Goal: Task Accomplishment & Management: Use online tool/utility

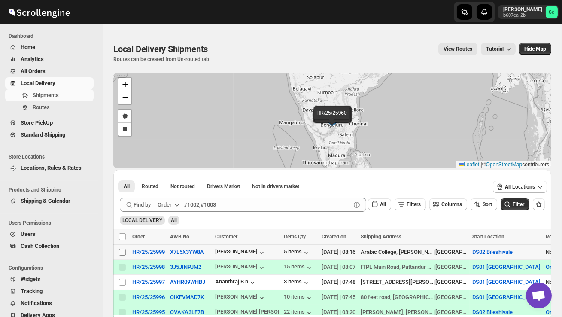
click at [126, 252] on span at bounding box center [122, 252] width 8 height 8
click at [126, 252] on input "Select shipment" at bounding box center [122, 252] width 7 height 7
click at [123, 251] on input "Select shipment" at bounding box center [122, 252] width 7 height 7
checkbox input "true"
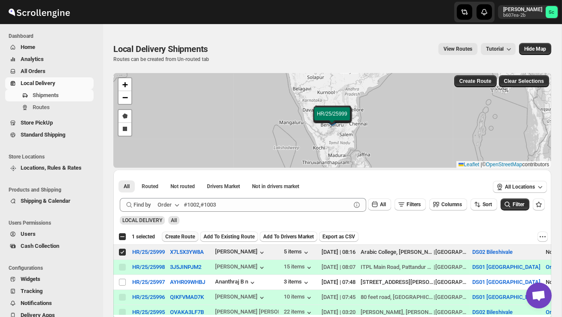
click at [186, 235] on span "Create Route" at bounding box center [180, 236] width 30 height 7
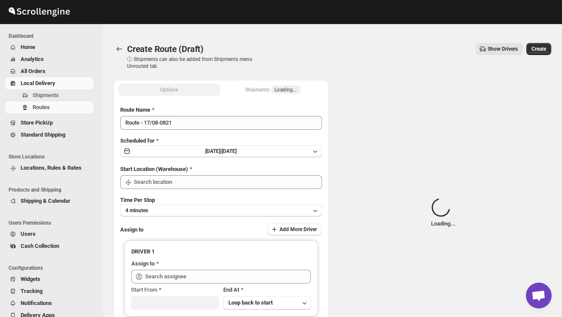
type input "DS02 Bileshivale"
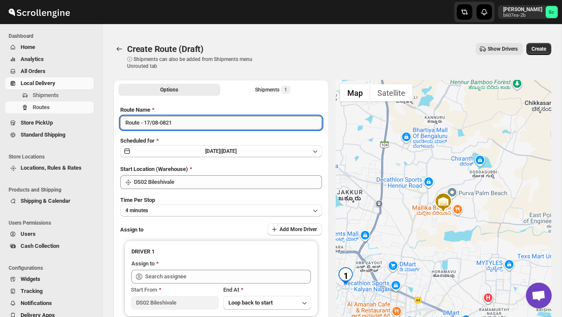
click at [204, 126] on input "Route - 17/08-0821" at bounding box center [221, 123] width 202 height 14
type input "R"
type input "P"
type input "Order no 25999"
click at [208, 211] on button "4 minutes" at bounding box center [221, 210] width 202 height 12
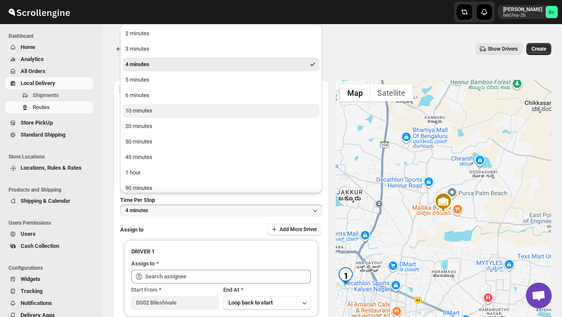
click at [168, 109] on button "10 minutes" at bounding box center [221, 111] width 197 height 14
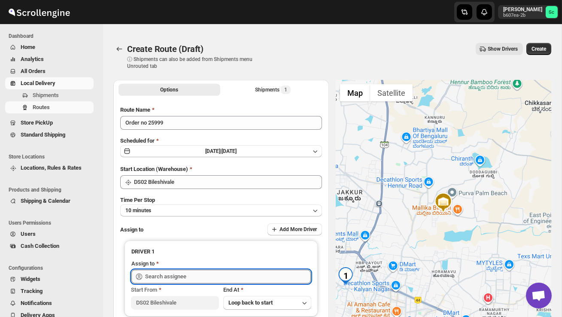
click at [171, 277] on input "text" at bounding box center [228, 277] width 166 height 14
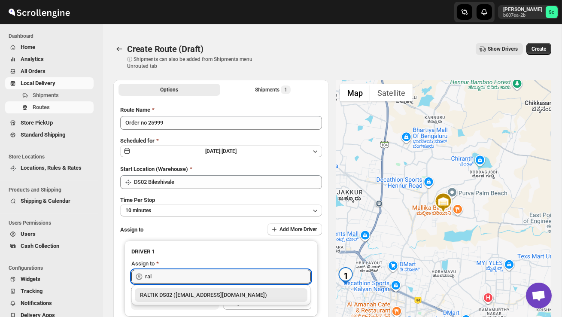
click at [190, 295] on div "RALTIK DS02 ([EMAIL_ADDRESS][DOMAIN_NAME])" at bounding box center [221, 295] width 162 height 9
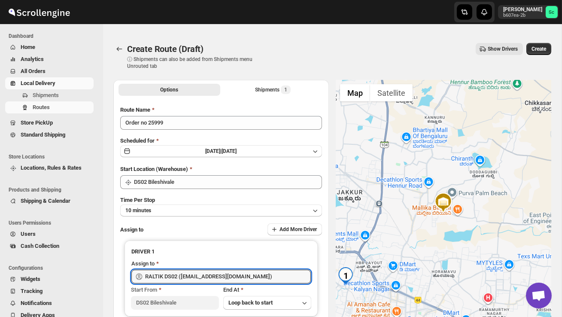
type input "RALTIK DS02 ([EMAIL_ADDRESS][DOMAIN_NAME])"
click at [537, 48] on span "Create" at bounding box center [538, 48] width 15 height 7
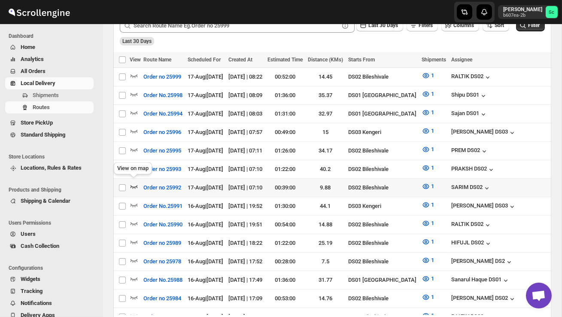
click at [134, 184] on icon "button" at bounding box center [134, 186] width 9 height 9
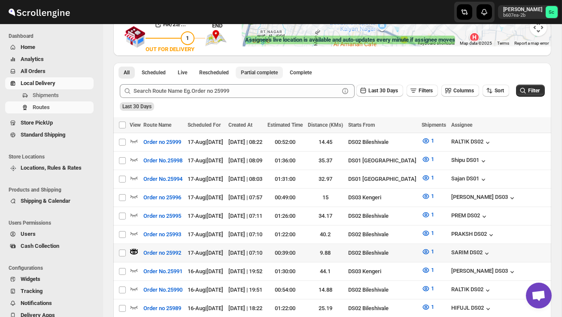
scroll to position [172, 0]
click at [133, 229] on icon "button" at bounding box center [134, 233] width 9 height 9
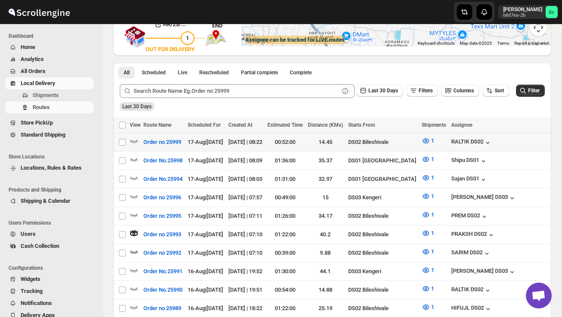
scroll to position [0, 0]
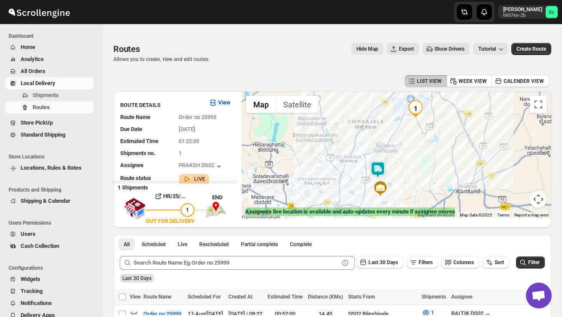
click at [382, 167] on img at bounding box center [377, 169] width 17 height 17
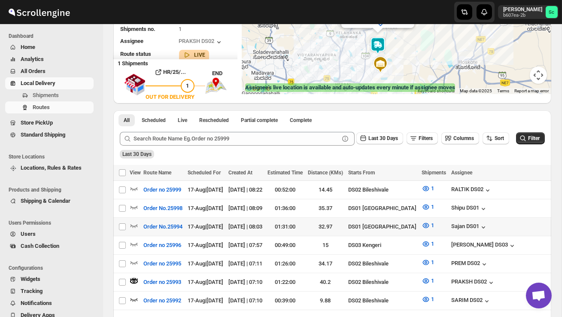
scroll to position [124, 0]
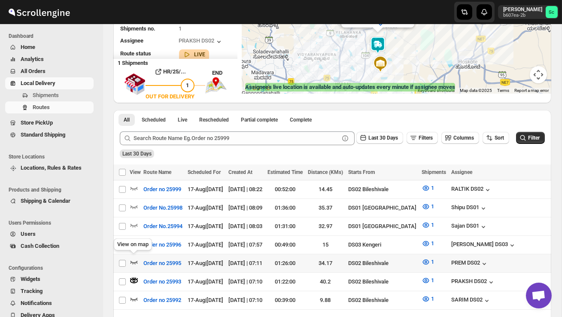
click at [135, 258] on icon "button" at bounding box center [134, 262] width 9 height 9
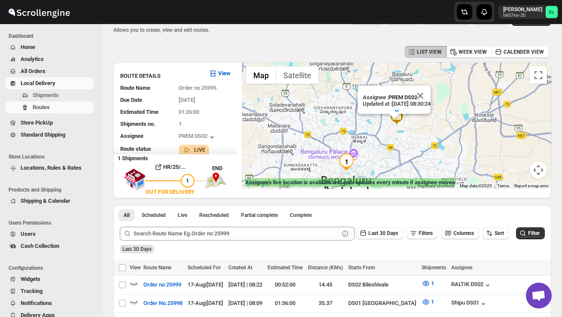
scroll to position [0, 0]
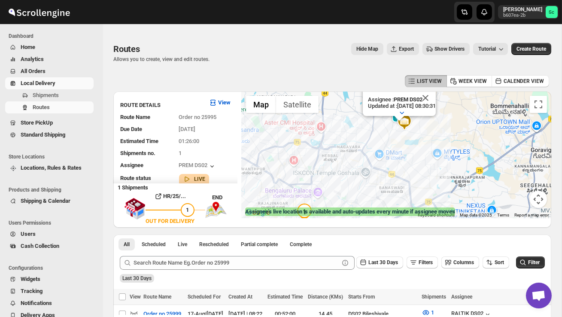
drag, startPoint x: 415, startPoint y: 170, endPoint x: 371, endPoint y: 190, distance: 48.4
click at [371, 191] on div "Assignee : PREM DS02 Updated at : [DATE] 08:30:31 Duty mode Enabled Battery per…" at bounding box center [396, 154] width 309 height 127
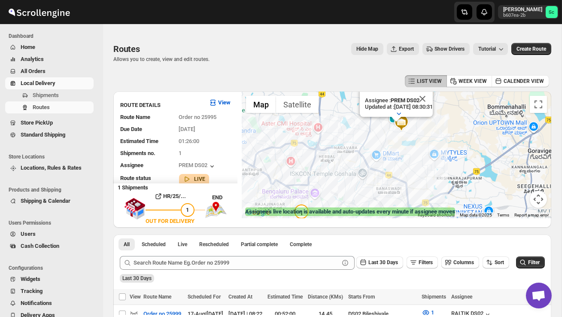
click at [392, 147] on div "Assignee : PREM DS02 Updated at : [DATE] 08:30:31 Duty mode Enabled Battery per…" at bounding box center [396, 154] width 309 height 127
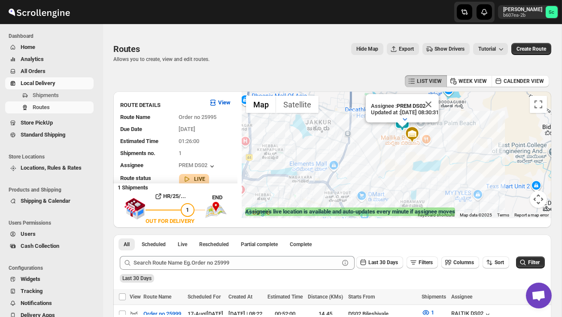
drag, startPoint x: 426, startPoint y: 131, endPoint x: 425, endPoint y: 163, distance: 31.4
click at [425, 162] on div "Assignee : PREM DS02 Updated at : [DATE] 08:30:31 Duty mode Enabled Battery per…" at bounding box center [396, 154] width 309 height 127
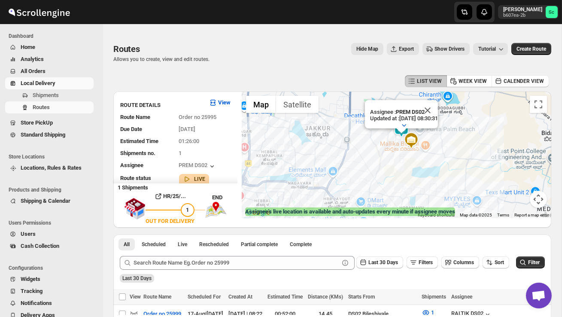
click at [466, 139] on div "Assignee : PREM DS02 Updated at : [DATE] 08:30:31 Duty mode Enabled Battery per…" at bounding box center [396, 154] width 309 height 127
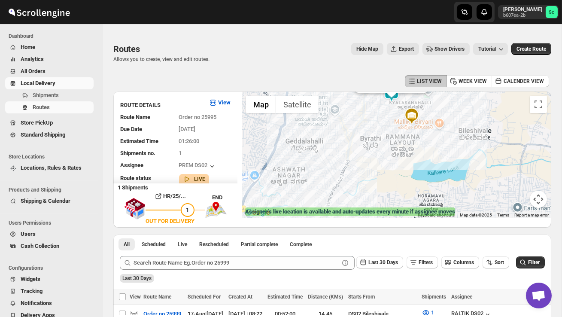
drag, startPoint x: 376, startPoint y: 183, endPoint x: 436, endPoint y: 136, distance: 75.5
click at [436, 136] on div "Assignee : PREM DS02 Updated at : [DATE] 08:30:45 Duty mode Enabled Battery per…" at bounding box center [396, 154] width 309 height 127
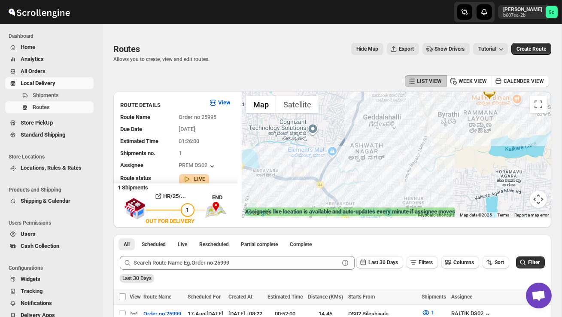
drag, startPoint x: 386, startPoint y: 165, endPoint x: 471, endPoint y: 150, distance: 86.2
click at [468, 151] on div "Assignee : PREM DS02 Updated at : [DATE] 08:30:52 Duty mode Enabled Battery per…" at bounding box center [396, 154] width 309 height 127
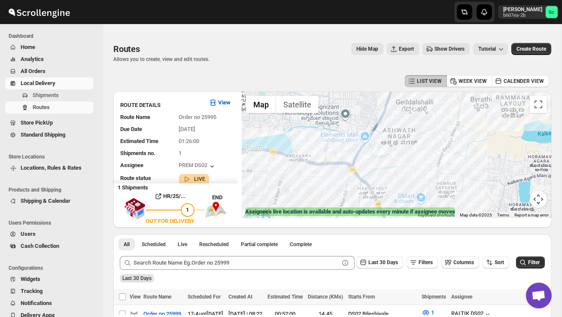
drag, startPoint x: 294, startPoint y: 186, endPoint x: 405, endPoint y: 188, distance: 111.2
click at [395, 186] on div "Assignee : PREM DS02 Updated at : [DATE] 08:30:52 Duty mode Enabled Battery per…" at bounding box center [396, 154] width 309 height 127
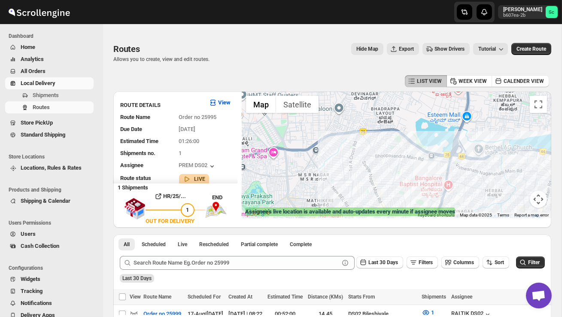
drag, startPoint x: 399, startPoint y: 188, endPoint x: 397, endPoint y: 119, distance: 68.3
click at [394, 130] on div "Assignee : PREM DS02 Updated at : [DATE] 08:30:52 Duty mode Enabled Battery per…" at bounding box center [396, 154] width 309 height 127
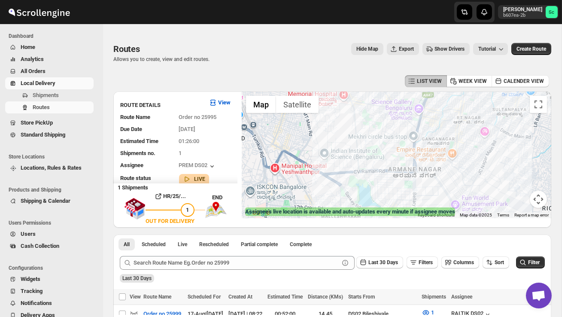
click at [543, 200] on button "Map camera controls" at bounding box center [538, 199] width 17 height 17
click at [522, 201] on button "Zoom out" at bounding box center [516, 199] width 17 height 17
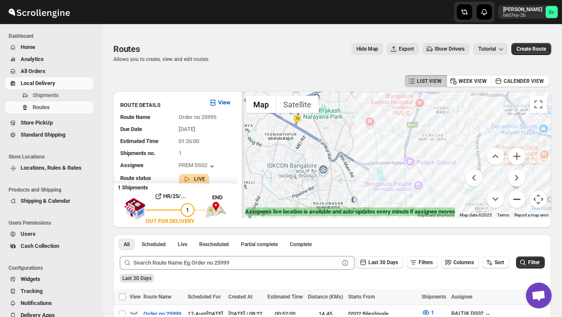
click at [522, 201] on button "Zoom out" at bounding box center [516, 199] width 17 height 17
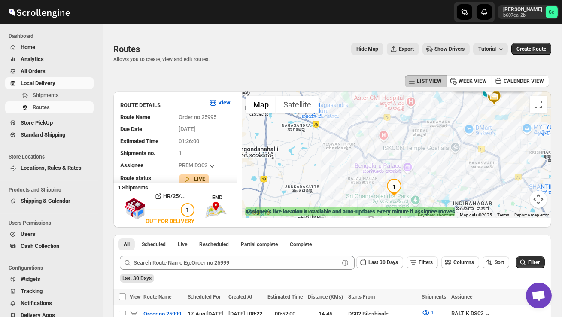
click at [397, 182] on img "1" at bounding box center [393, 187] width 17 height 17
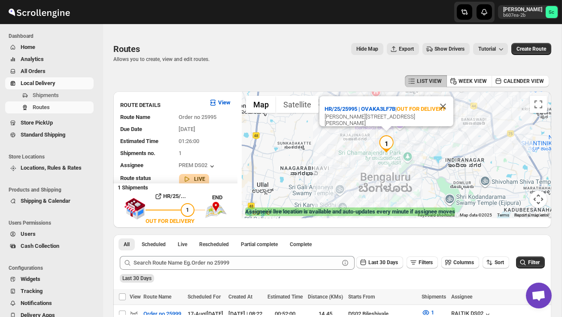
drag, startPoint x: 341, startPoint y: 186, endPoint x: 344, endPoint y: 143, distance: 42.6
click at [345, 143] on div "Assignee : PREM DS02 Updated at : [DATE] 08:31:20 Duty mode Enabled Battery per…" at bounding box center [396, 154] width 309 height 127
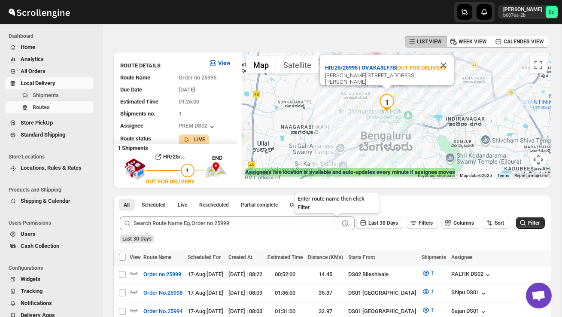
scroll to position [38, 0]
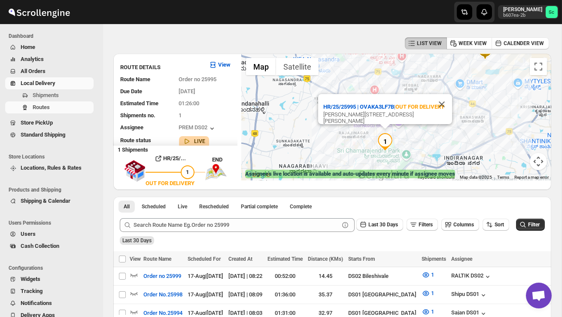
drag, startPoint x: 443, startPoint y: 118, endPoint x: 441, endPoint y: 157, distance: 38.7
click at [441, 157] on div "Assignee : PREM DS02 Updated at : [DATE] 08:31:20 Duty mode Enabled Battery per…" at bounding box center [396, 117] width 309 height 127
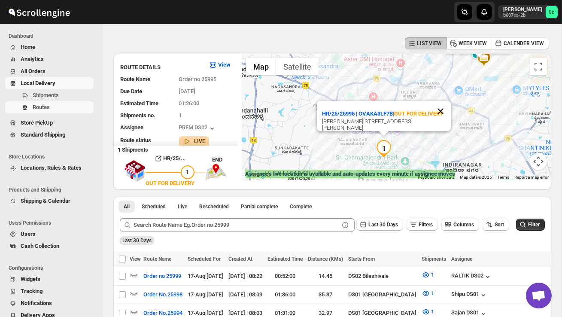
click at [443, 113] on button "Close" at bounding box center [440, 111] width 21 height 21
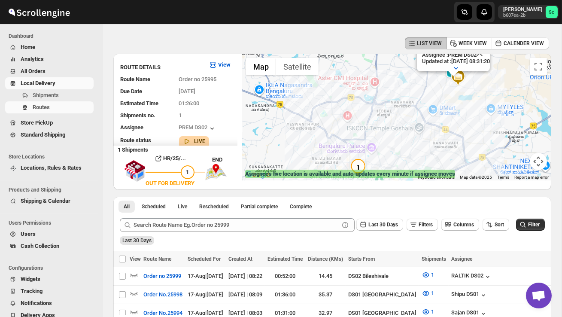
drag, startPoint x: 444, startPoint y: 133, endPoint x: 424, endPoint y: 132, distance: 19.8
click at [424, 132] on div "Assignee : PREM DS02 Updated at : [DATE] 08:31:20 Duty mode Enabled Battery per…" at bounding box center [396, 117] width 309 height 127
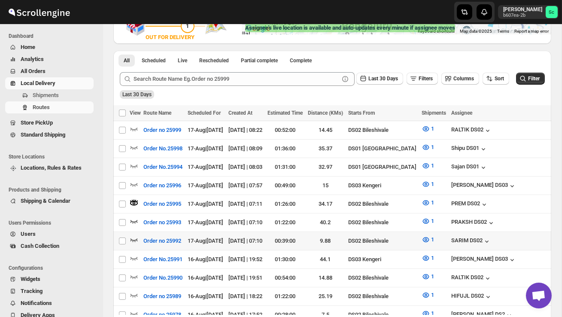
scroll to position [0, 0]
click at [134, 220] on icon "button" at bounding box center [133, 221] width 7 height 3
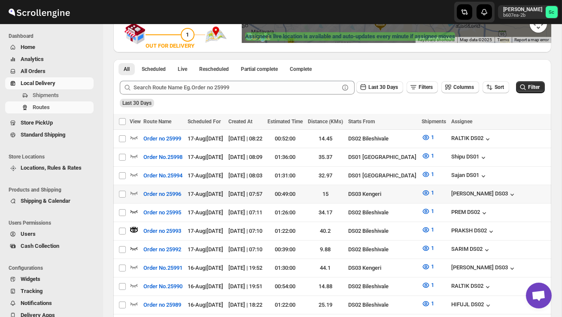
scroll to position [184, 0]
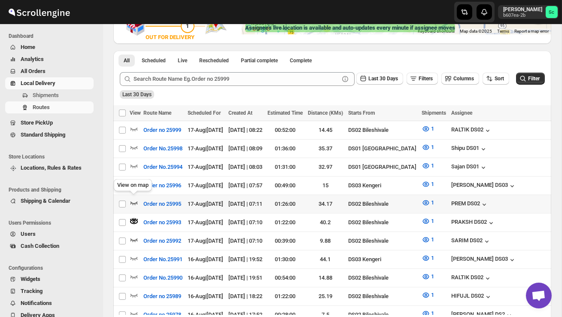
click at [136, 201] on icon "button" at bounding box center [133, 202] width 7 height 3
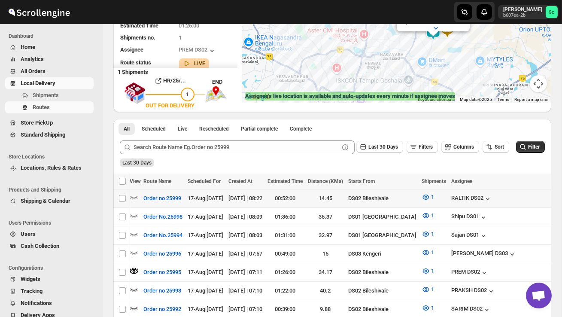
scroll to position [0, 0]
click at [135, 197] on icon "button" at bounding box center [133, 197] width 7 height 3
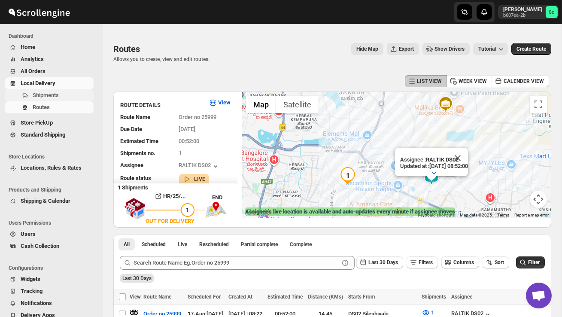
click at [52, 98] on span "Shipments" at bounding box center [46, 95] width 26 height 6
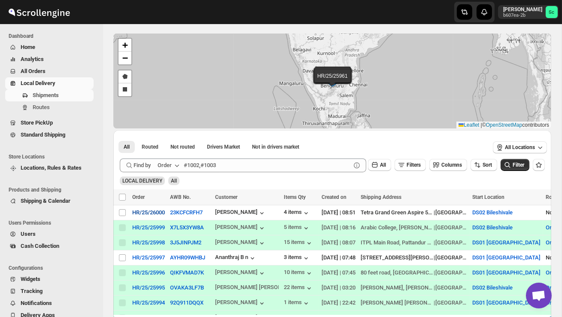
scroll to position [42, 0]
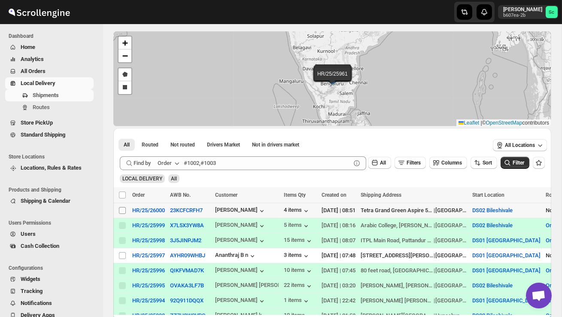
click at [121, 212] on input "Select shipment" at bounding box center [122, 210] width 7 height 7
checkbox input "true"
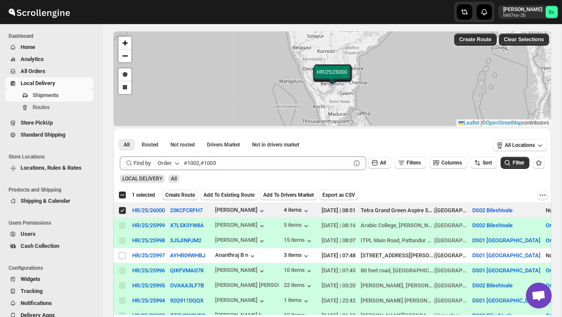
click at [183, 197] on span "Create Route" at bounding box center [180, 194] width 30 height 7
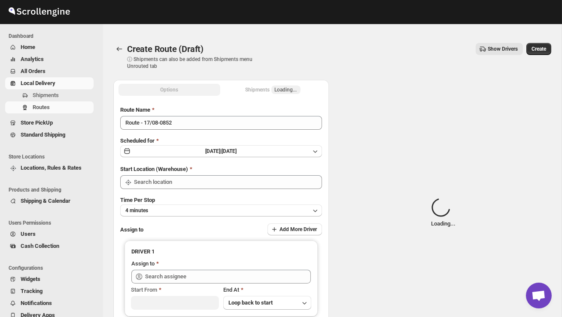
type input "DS02 Bileshivale"
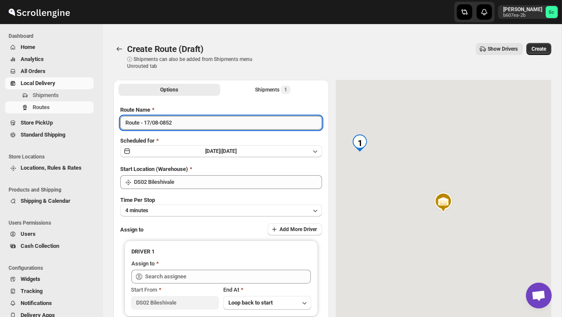
click at [185, 124] on input "Route - 17/08-0852" at bounding box center [221, 123] width 202 height 14
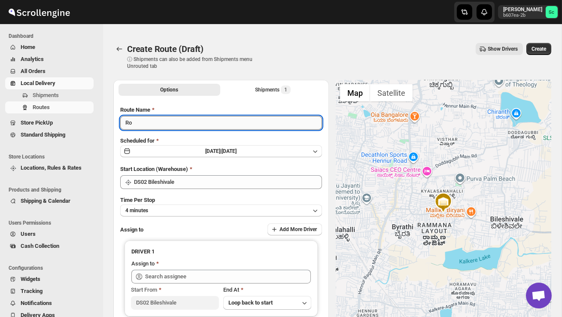
type input "R"
type input "Order no 26000"
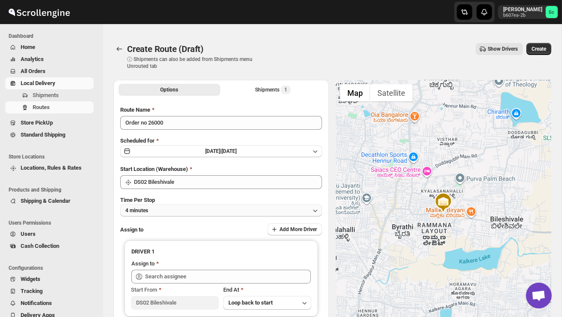
click at [189, 206] on button "4 minutes" at bounding box center [221, 210] width 202 height 12
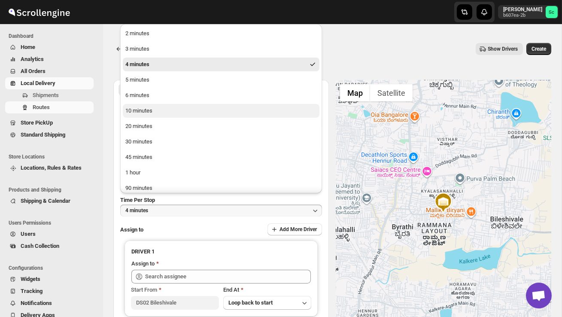
click at [151, 109] on div "10 minutes" at bounding box center [138, 110] width 27 height 9
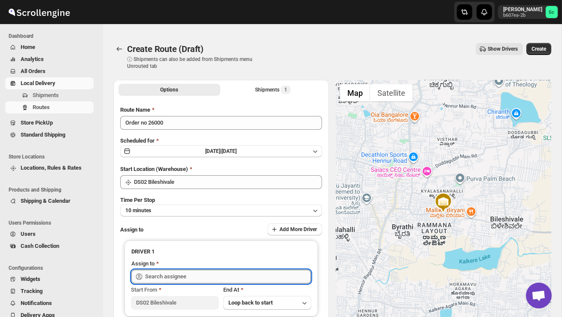
click at [174, 276] on input "text" at bounding box center [228, 277] width 166 height 14
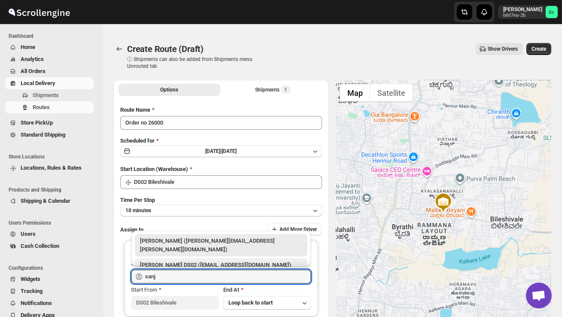
click at [191, 261] on div "[PERSON_NAME] DS02 ([EMAIL_ADDRESS][DOMAIN_NAME])" at bounding box center [221, 265] width 162 height 9
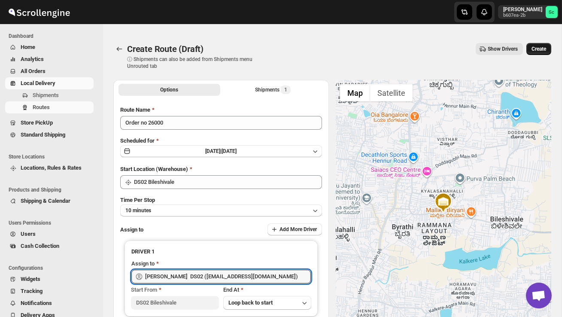
type input "[PERSON_NAME] DS02 ([EMAIL_ADDRESS][DOMAIN_NAME])"
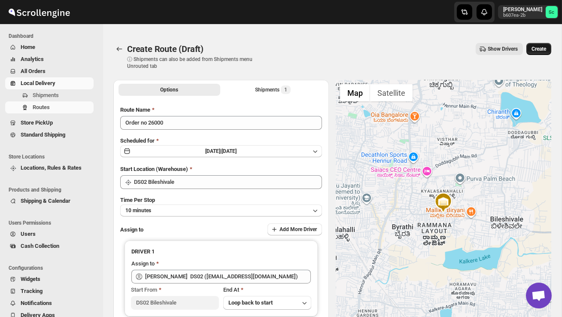
click at [543, 54] on button "Create" at bounding box center [538, 49] width 25 height 12
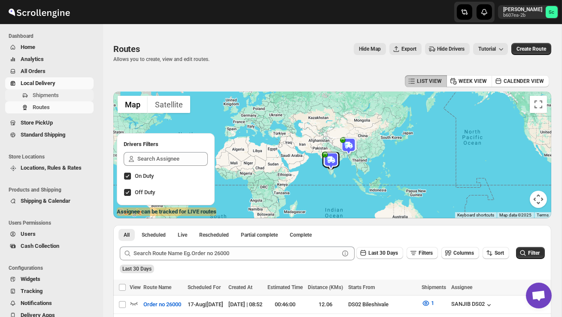
click at [58, 94] on span "Shipments" at bounding box center [46, 95] width 26 height 6
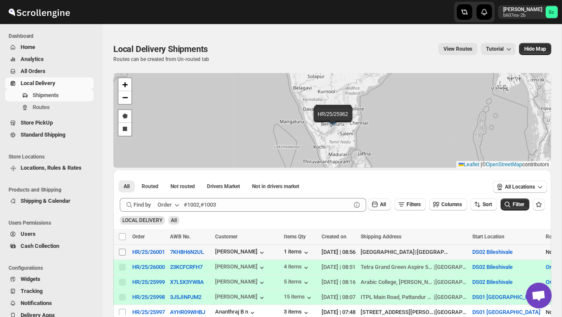
click at [123, 255] on input "Select shipment" at bounding box center [122, 252] width 7 height 7
checkbox input "true"
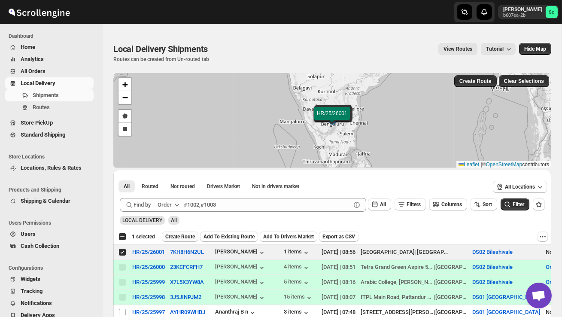
click at [195, 237] on span "Create Route" at bounding box center [180, 236] width 30 height 7
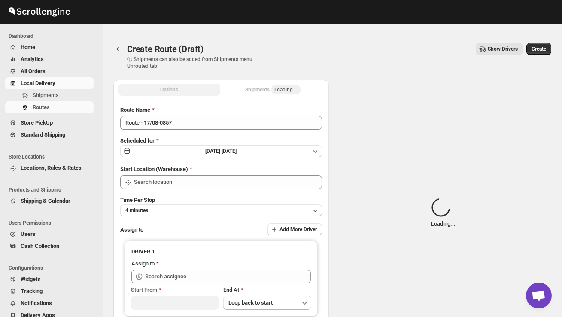
type input "DS02 Bileshivale"
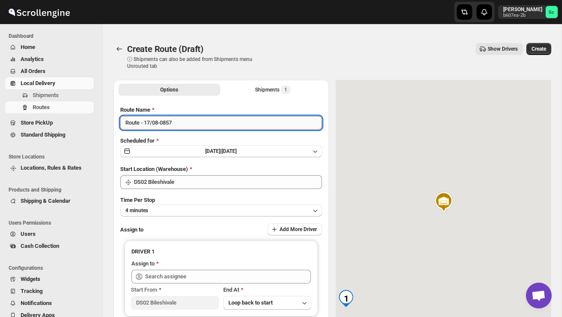
click at [183, 125] on input "Route - 17/08-0857" at bounding box center [221, 123] width 202 height 14
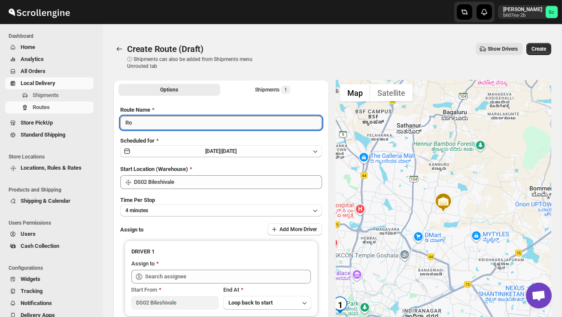
type input "R"
type input "Order no 26001"
click at [205, 208] on button "4 minutes" at bounding box center [221, 210] width 202 height 12
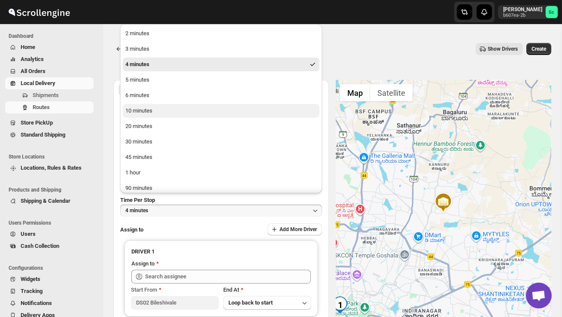
click at [158, 113] on button "10 minutes" at bounding box center [221, 111] width 197 height 14
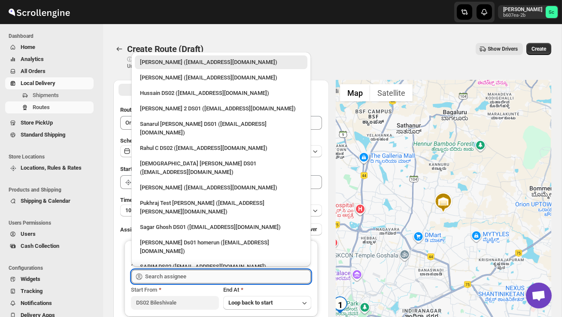
click at [188, 275] on input "text" at bounding box center [228, 277] width 166 height 14
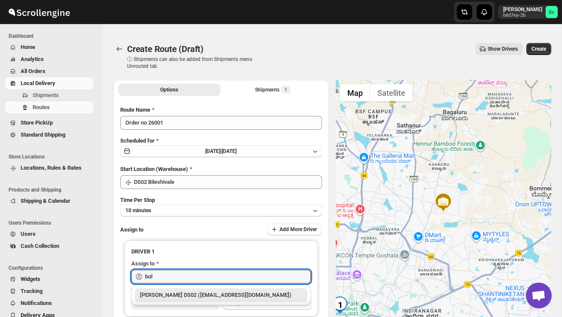
click at [202, 294] on div "[PERSON_NAME] DS02 ([EMAIL_ADDRESS][DOMAIN_NAME])" at bounding box center [221, 295] width 162 height 9
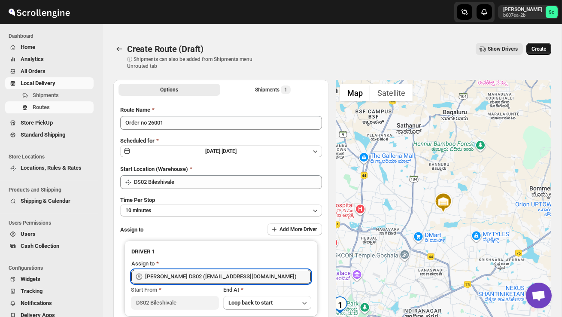
type input "[PERSON_NAME] DS02 ([EMAIL_ADDRESS][DOMAIN_NAME])"
click at [540, 52] on button "Create" at bounding box center [538, 49] width 25 height 12
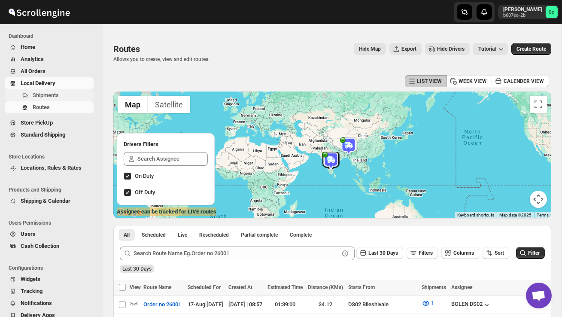
click at [61, 93] on span "Shipments" at bounding box center [62, 95] width 59 height 9
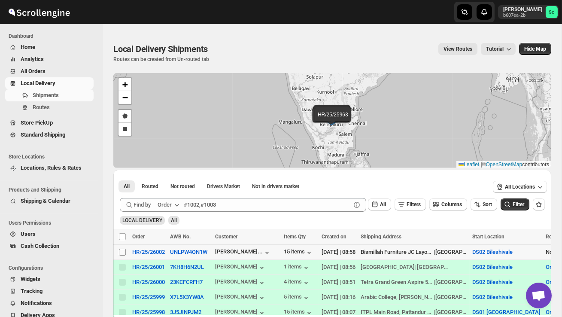
click at [123, 255] on input "Select shipment" at bounding box center [122, 252] width 7 height 7
checkbox input "true"
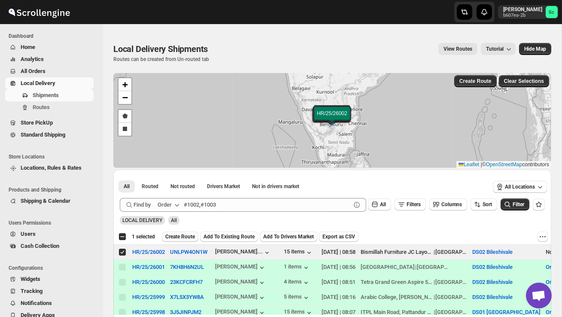
click at [183, 237] on span "Create Route" at bounding box center [180, 236] width 30 height 7
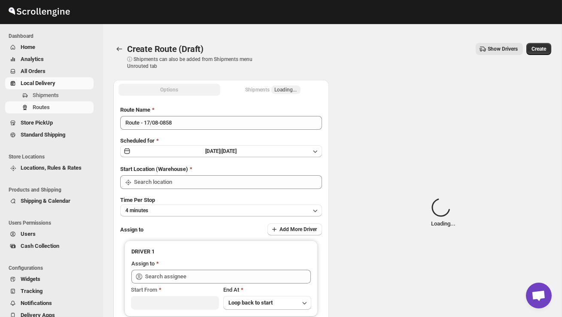
type input "DS02 Bileshivale"
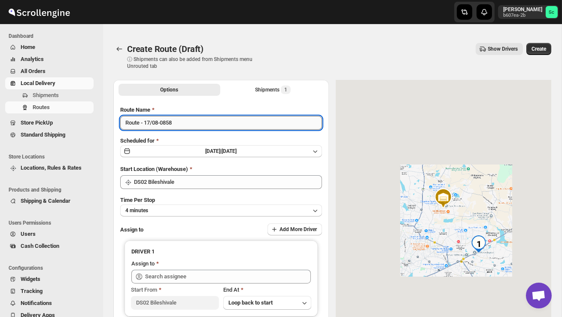
click at [188, 123] on input "Route - 17/08-0858" at bounding box center [221, 123] width 202 height 14
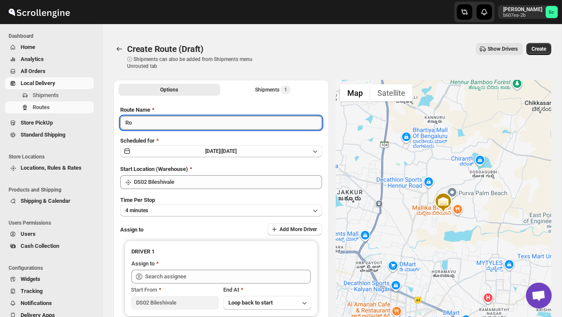
type input "R"
type input "Order no 26002"
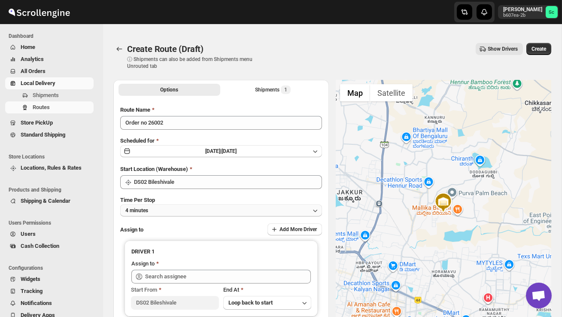
click at [199, 209] on button "4 minutes" at bounding box center [221, 210] width 202 height 12
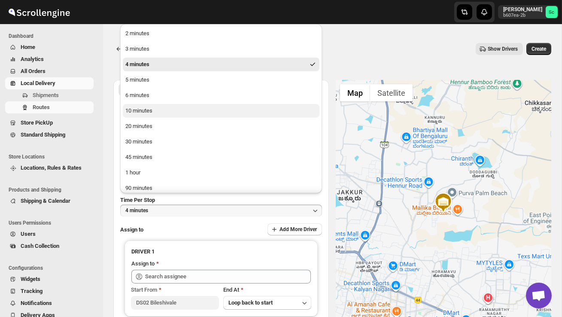
click at [143, 106] on button "10 minutes" at bounding box center [221, 111] width 197 height 14
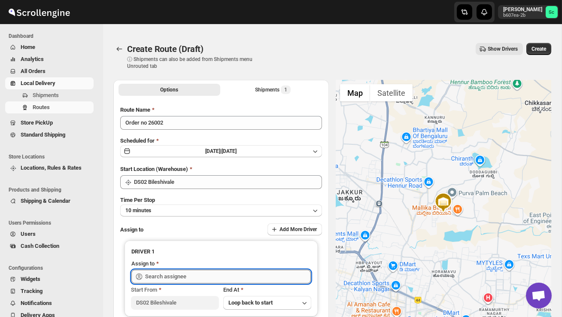
click at [166, 282] on input "text" at bounding box center [228, 277] width 166 height 14
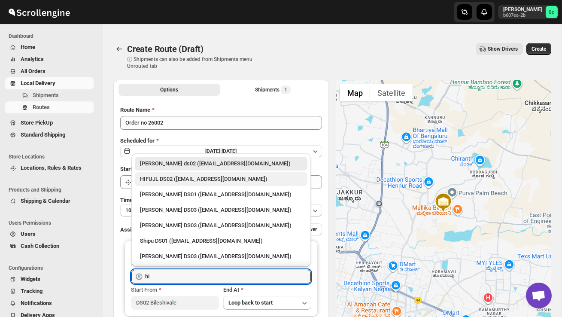
click at [194, 183] on div "HIFUJL DS02 ([EMAIL_ADDRESS][DOMAIN_NAME])" at bounding box center [221, 179] width 173 height 14
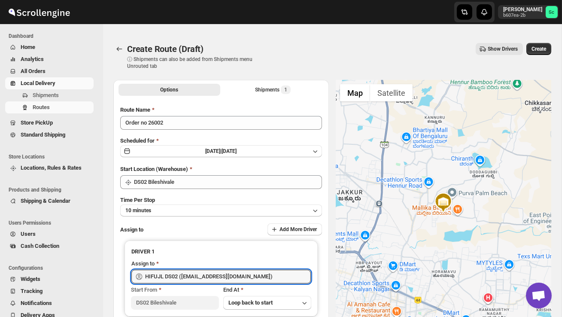
type input "HIFUJL DS02 ([EMAIL_ADDRESS][DOMAIN_NAME])"
click at [544, 50] on span "Create" at bounding box center [538, 48] width 15 height 7
